Goal: Task Accomplishment & Management: Manage account settings

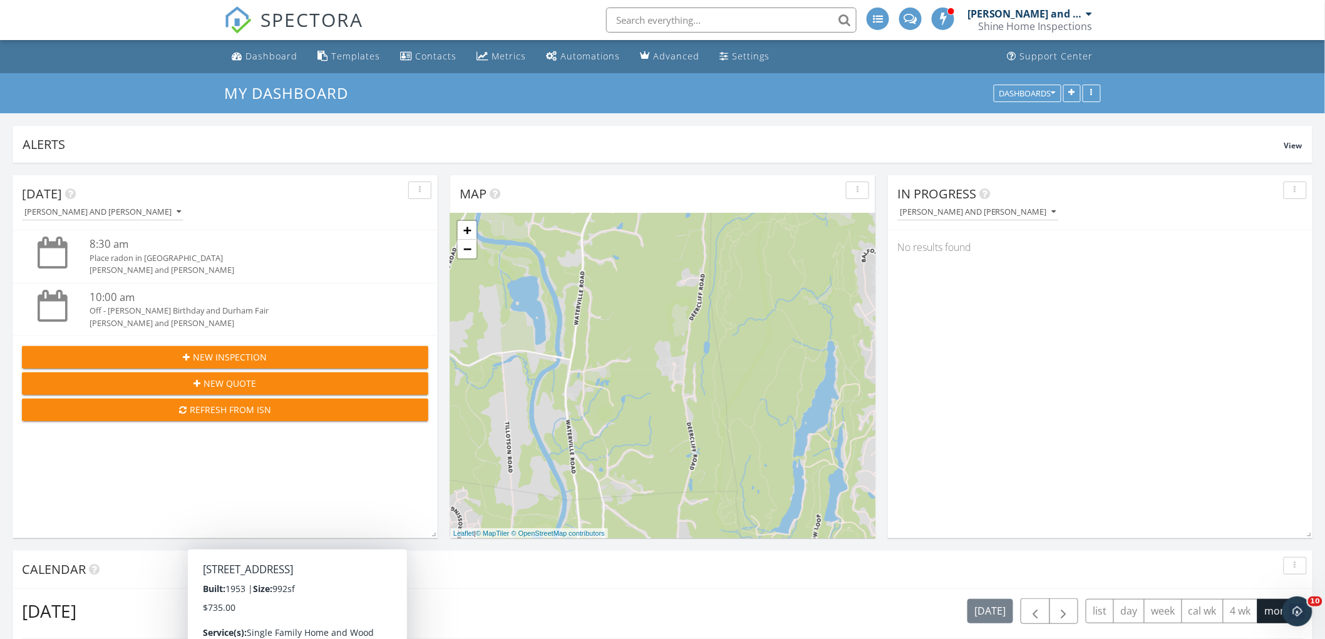
scroll to position [1161, 1347]
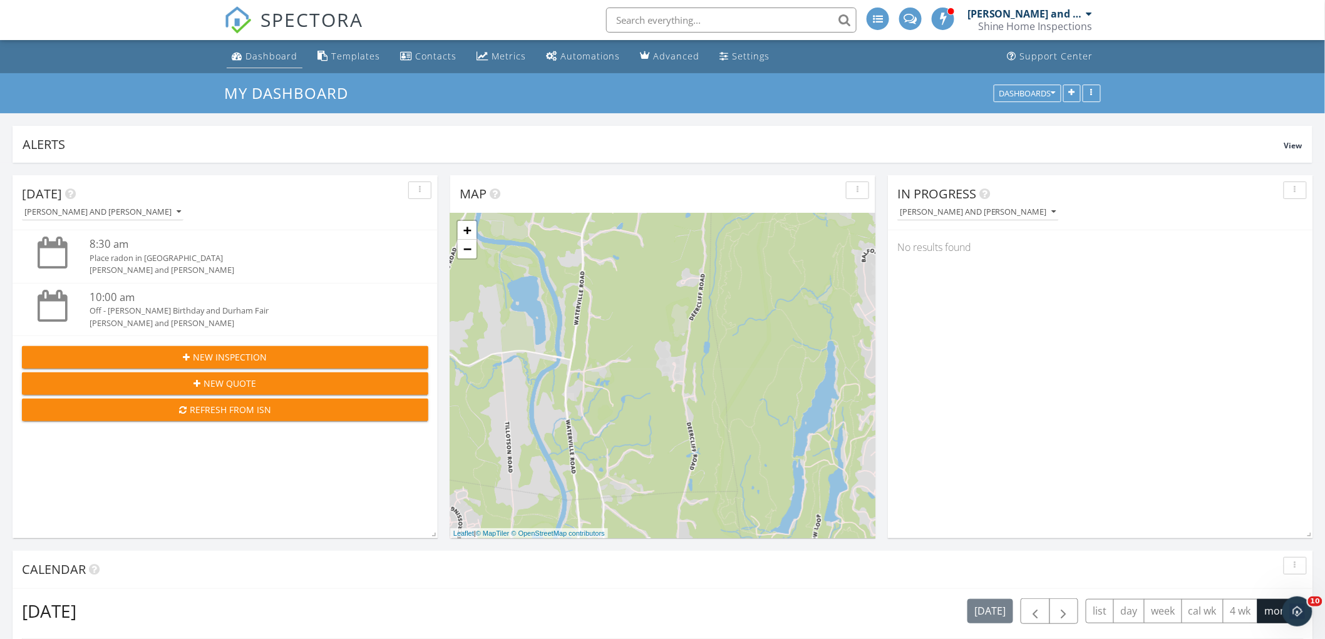
click at [255, 51] on div "Dashboard" at bounding box center [271, 56] width 52 height 12
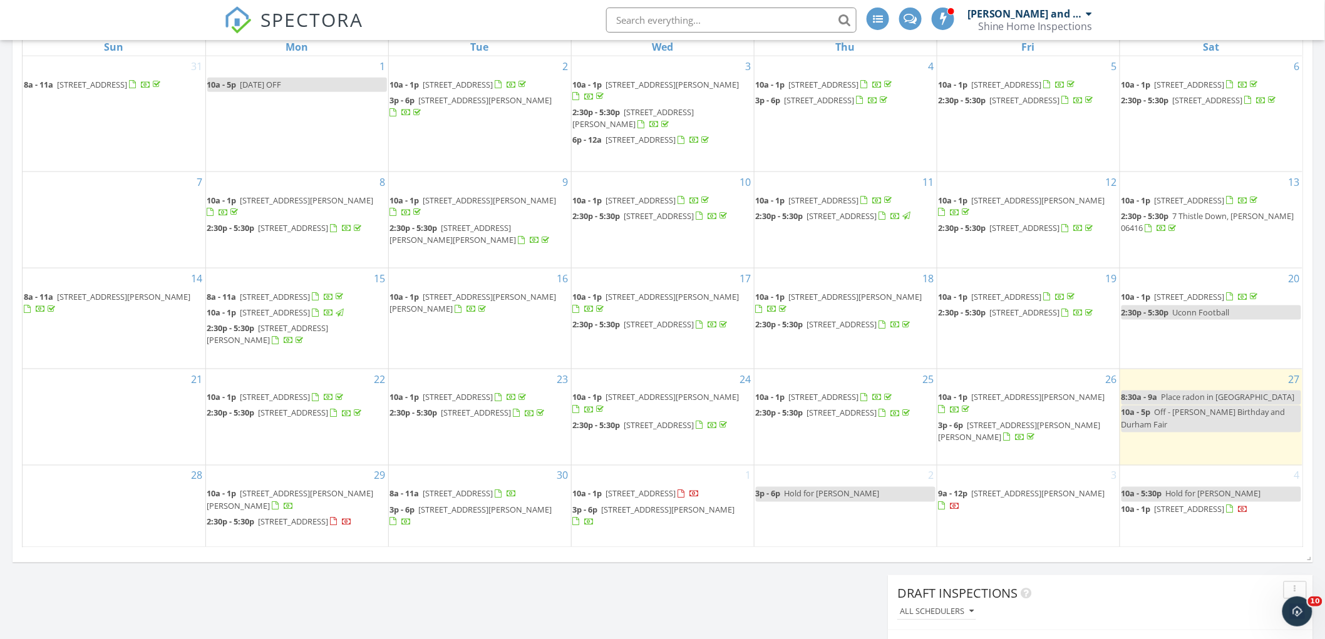
scroll to position [626, 0]
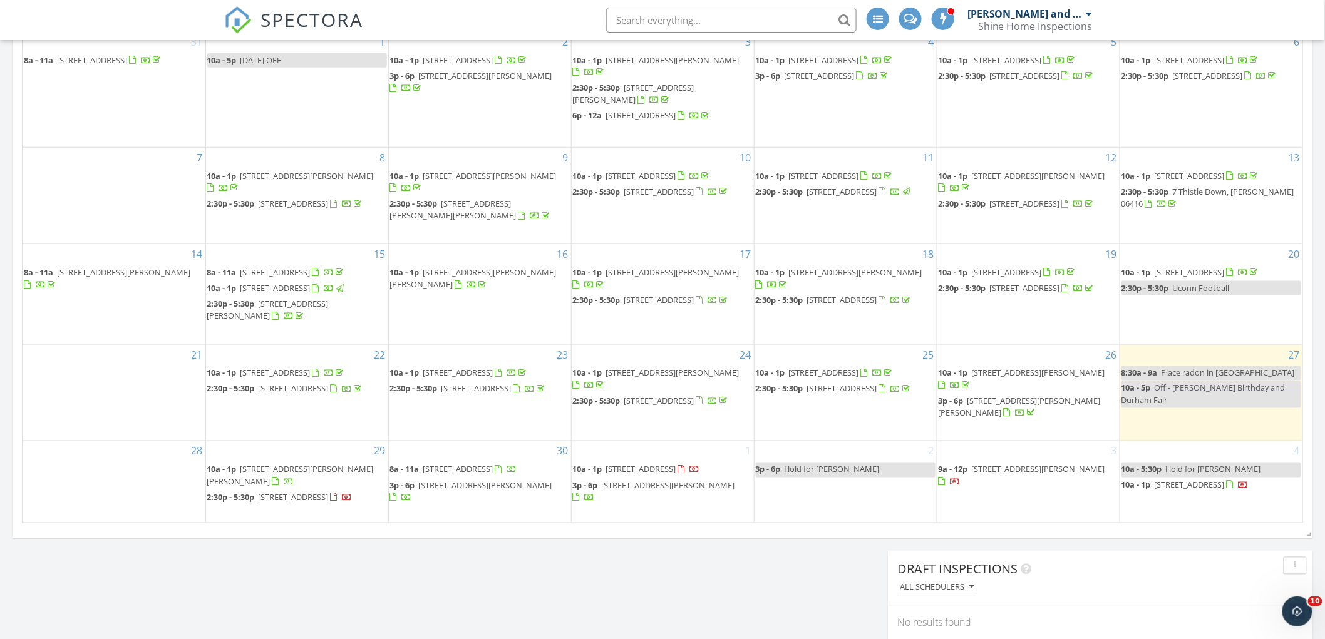
click at [782, 581] on div "Today Jerry and Shane Marren 8:30 am Place radon in West Hartford Jerry and Sha…" at bounding box center [662, 106] width 1325 height 1139
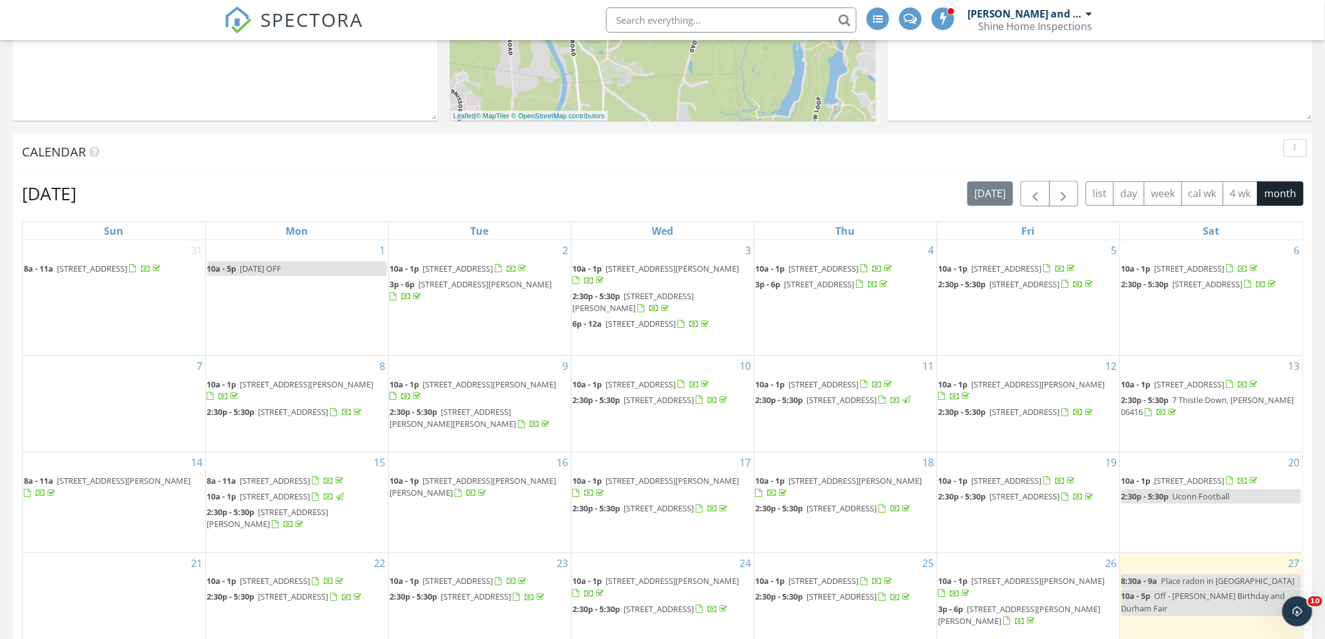
scroll to position [417, 0]
click at [1062, 191] on span "button" at bounding box center [1063, 194] width 15 height 15
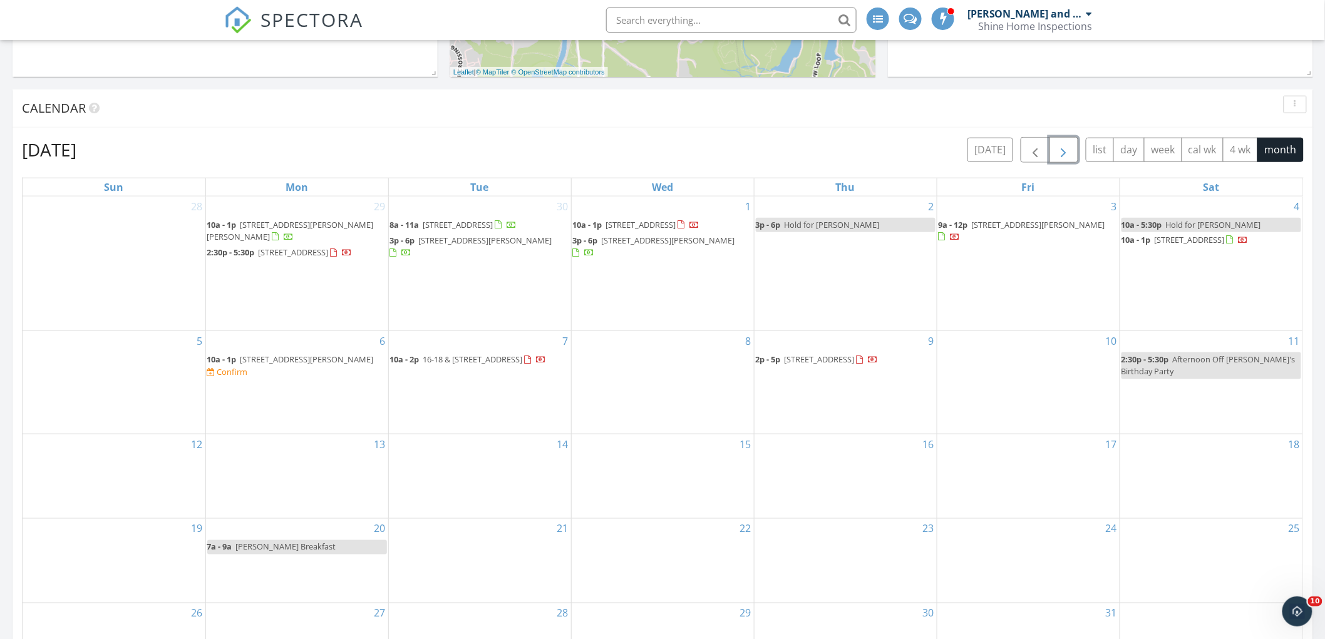
scroll to position [486, 0]
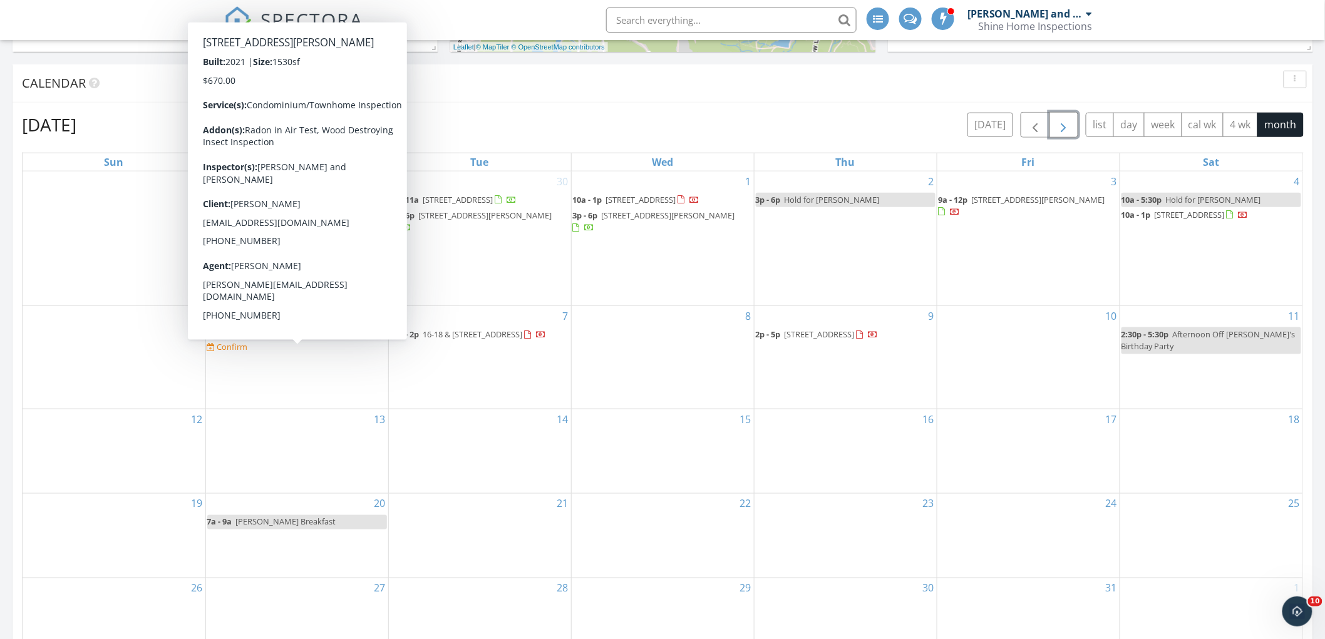
click at [296, 340] on span "[STREET_ADDRESS][PERSON_NAME]" at bounding box center [306, 334] width 133 height 11
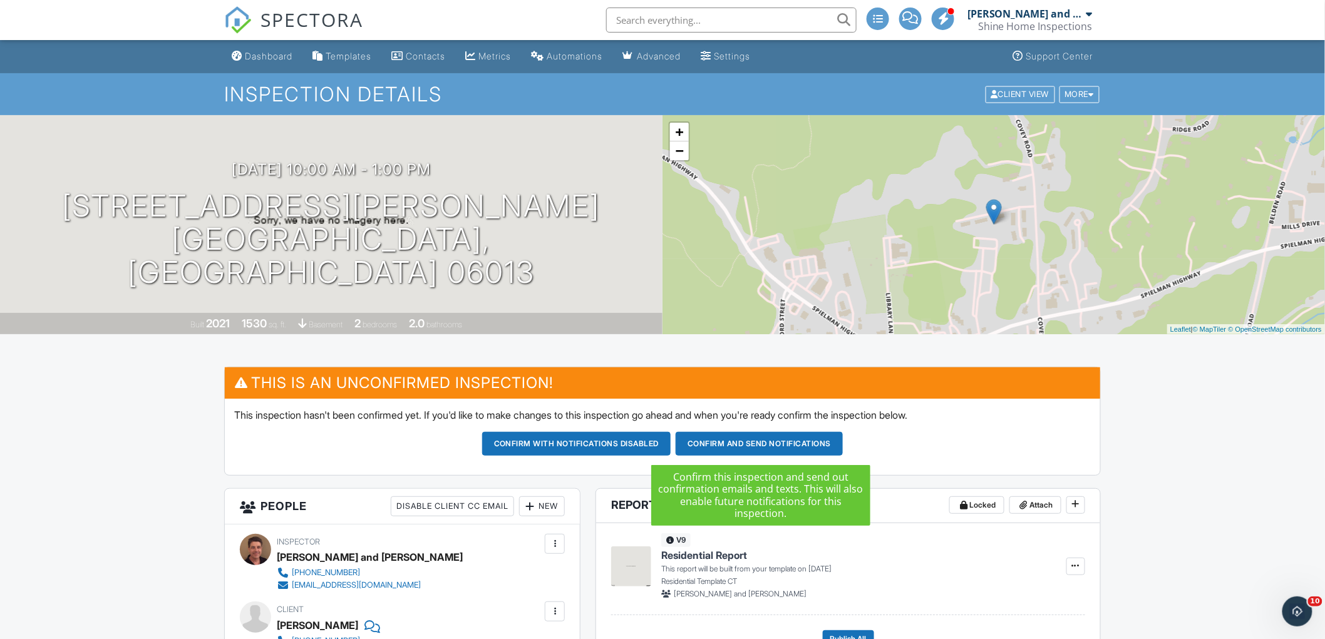
click at [748, 439] on button "Confirm and send notifications" at bounding box center [758, 444] width 167 height 24
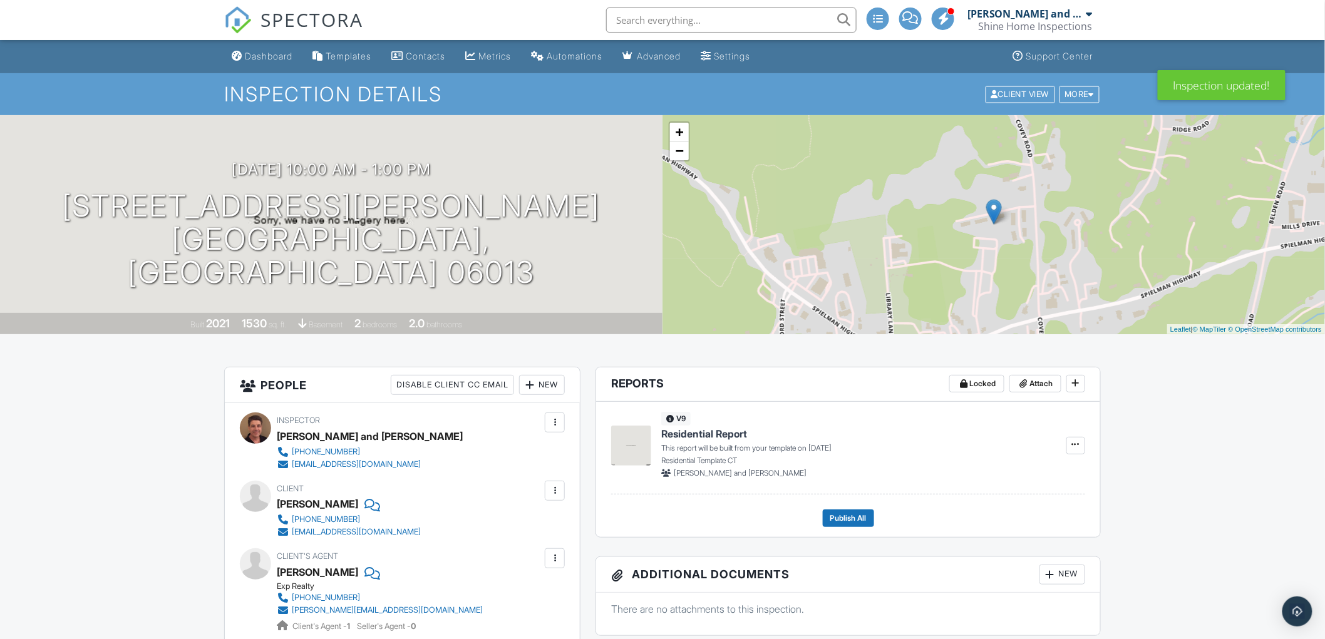
click at [269, 53] on div "Dashboard" at bounding box center [269, 56] width 48 height 11
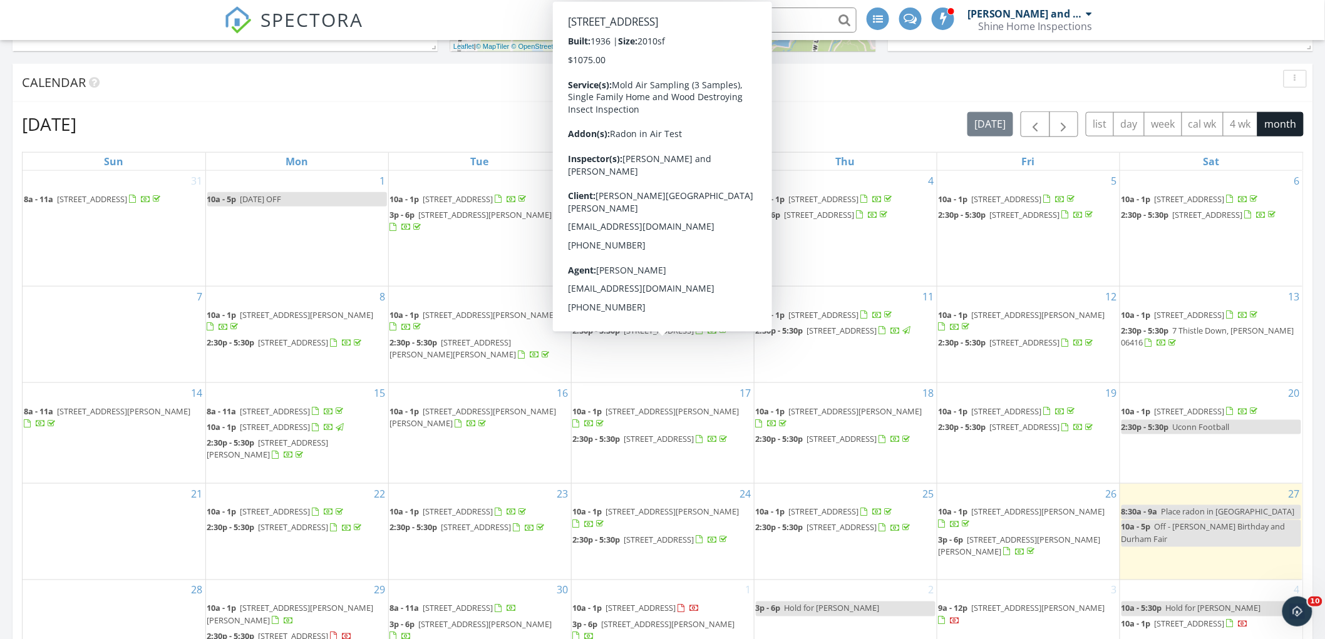
scroll to position [486, 0]
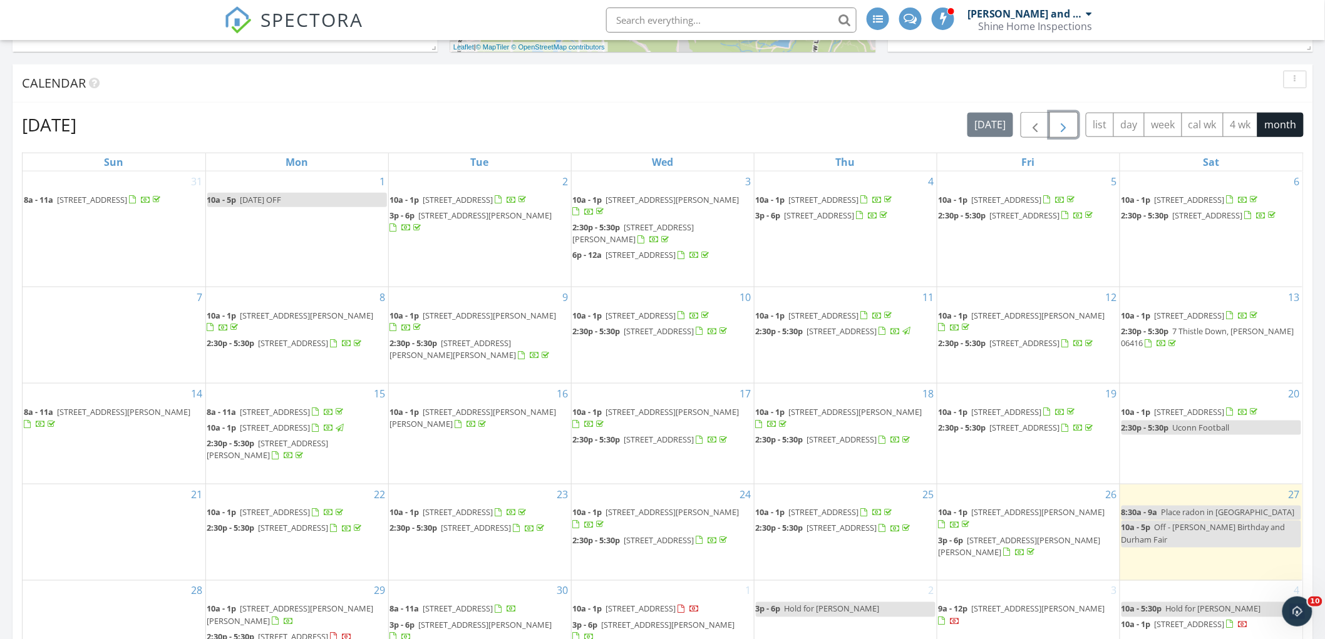
click at [1060, 124] on span "button" at bounding box center [1063, 125] width 15 height 15
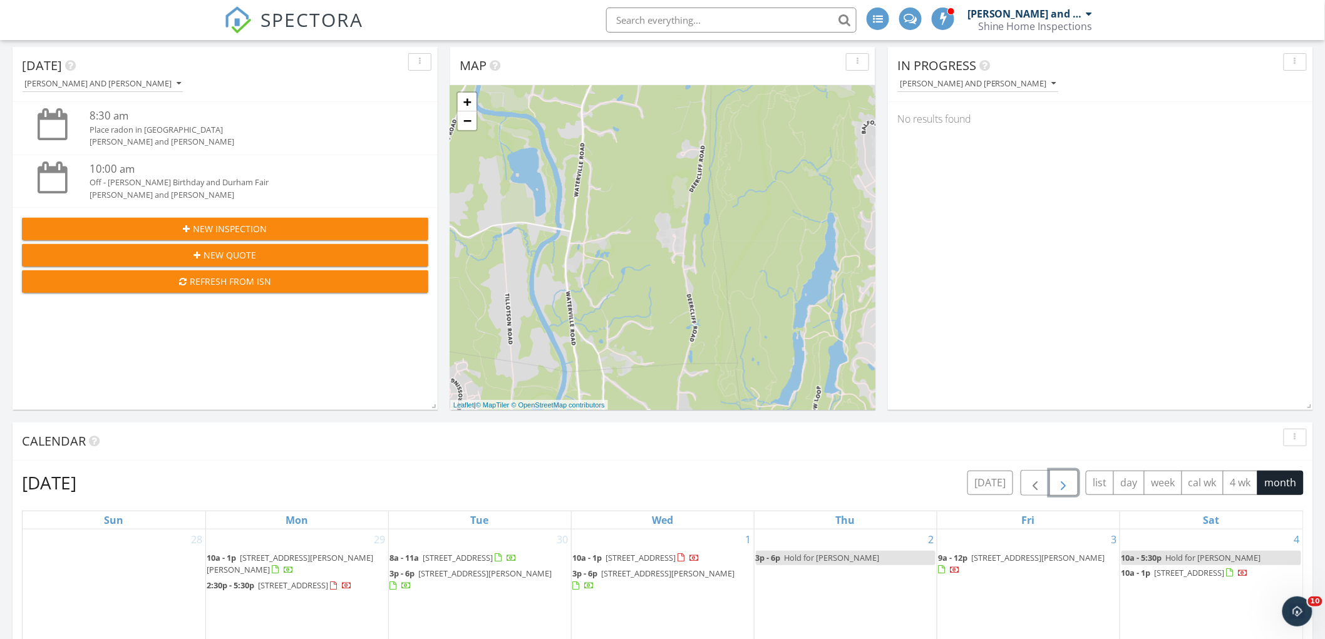
scroll to position [0, 0]
